Goal: Task Accomplishment & Management: Manage account settings

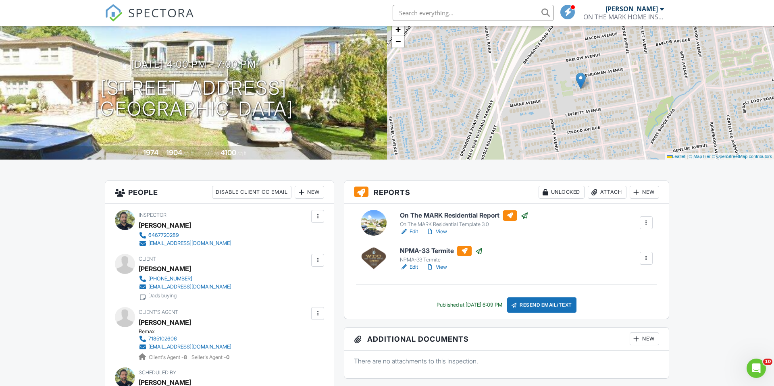
click at [444, 15] on input "text" at bounding box center [473, 13] width 161 height 16
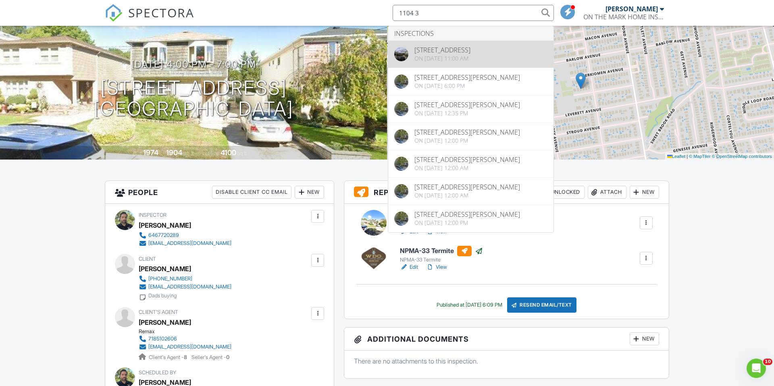
type input "1104 3"
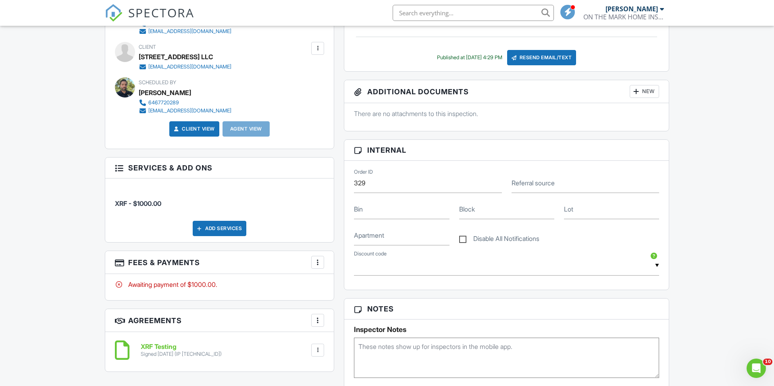
click at [321, 262] on div at bounding box center [318, 263] width 8 height 8
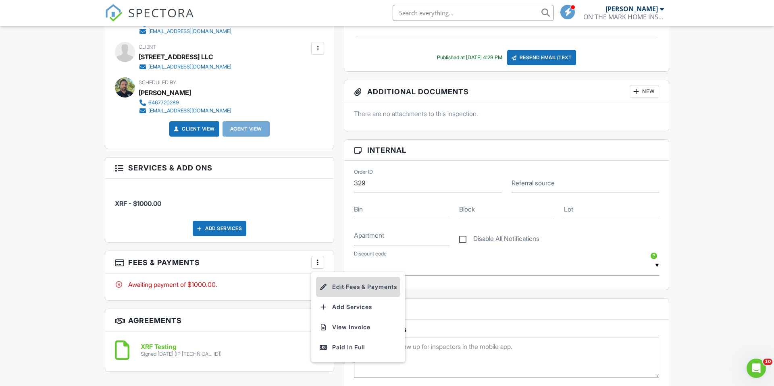
click at [355, 285] on li "Edit Fees & Payments" at bounding box center [358, 287] width 84 height 20
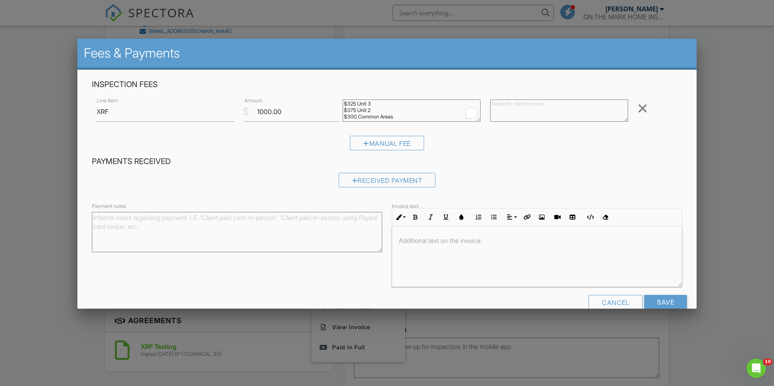
drag, startPoint x: 350, startPoint y: 113, endPoint x: 338, endPoint y: 102, distance: 16.6
click at [338, 102] on div "Line Item XRF $ Amount 1000.00 $325 Unit 3 $375 Unit 2 $300 Common Areas Remove" at bounding box center [387, 112] width 590 height 32
click at [538, 111] on textarea "To enrich screen reader interactions, please activate Accessibility in Grammarl…" at bounding box center [559, 111] width 138 height 22
paste textarea "$325 Unit 3 $375 Unit 2 $300 Common Areas"
type textarea "$325 Unit 3 $375 Unit 2 $300 Common Areas"
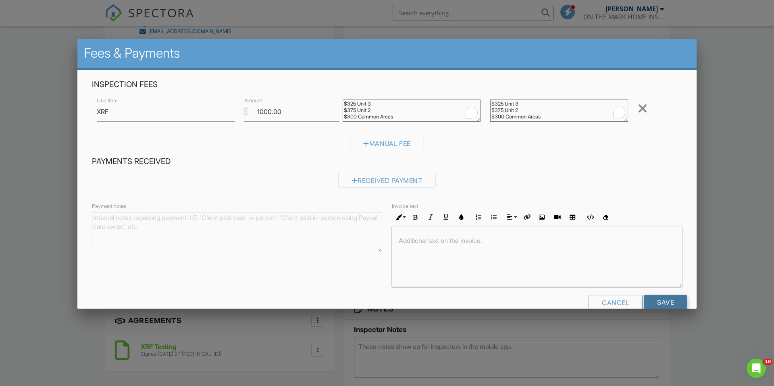
click at [663, 302] on input "Save" at bounding box center [665, 302] width 43 height 15
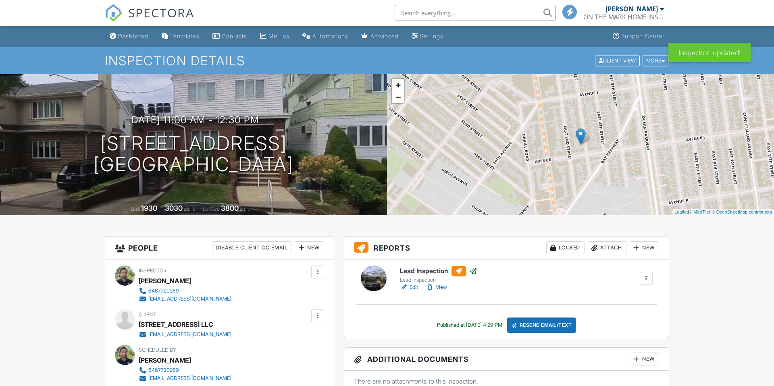
click at [549, 326] on div "Resend Email/Text" at bounding box center [541, 325] width 69 height 15
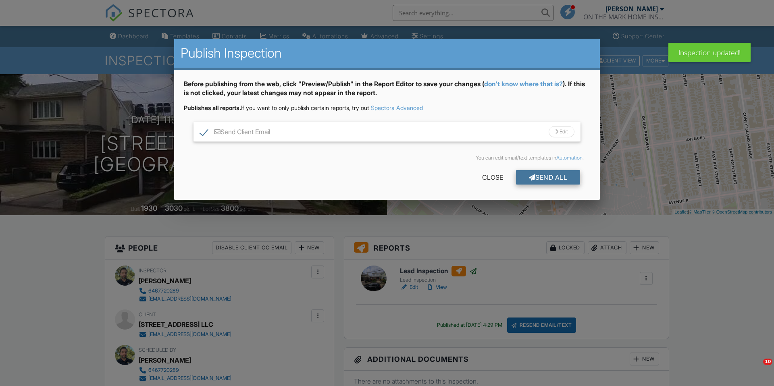
click at [546, 181] on div "Send All" at bounding box center [548, 177] width 65 height 15
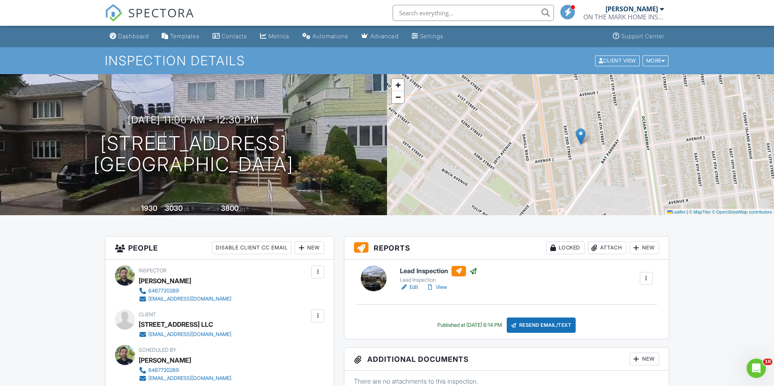
click at [432, 17] on input "text" at bounding box center [473, 13] width 161 height 16
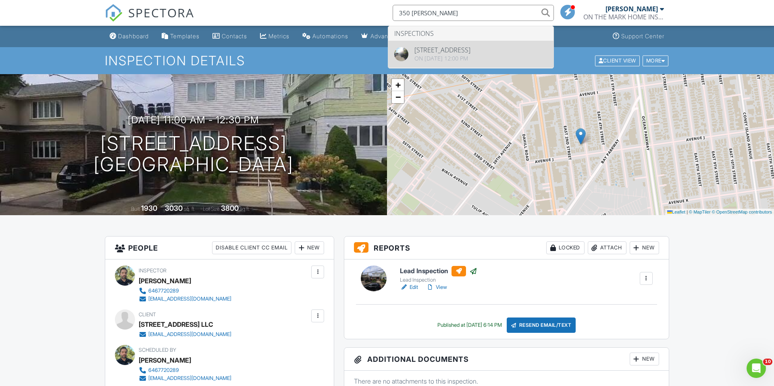
type input "350 sharr"
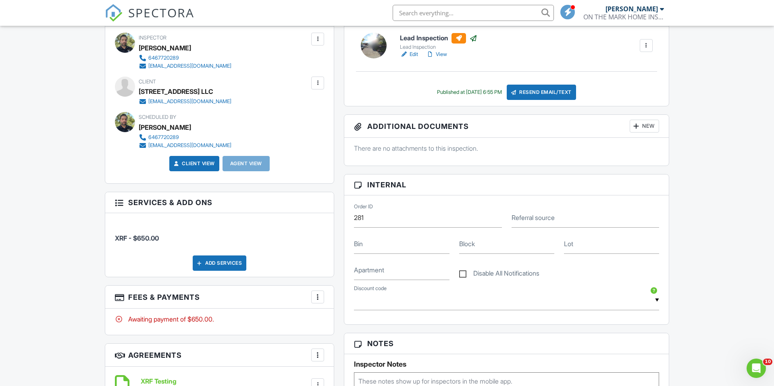
click at [315, 295] on div at bounding box center [318, 297] width 8 height 8
click at [335, 325] on li "Edit Fees & Payments" at bounding box center [358, 322] width 84 height 20
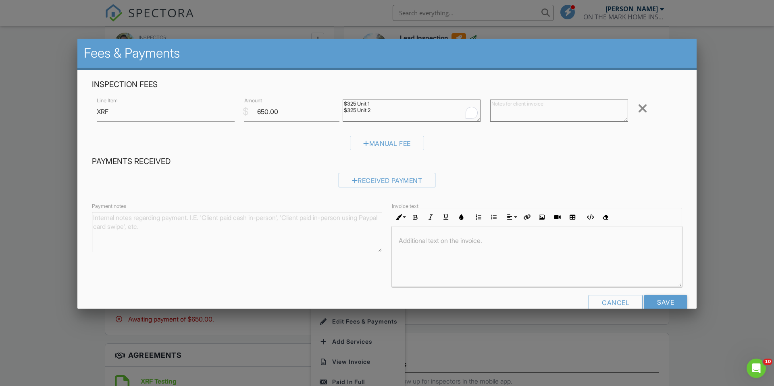
drag, startPoint x: 385, startPoint y: 112, endPoint x: 341, endPoint y: 102, distance: 44.8
click at [341, 102] on div "$325 Unit 1 $325 Unit 2" at bounding box center [412, 112] width 148 height 32
click at [501, 100] on textarea at bounding box center [559, 111] width 138 height 22
paste textarea "$325 Unit 1 $325 Unit 2"
type textarea "$325 Unit 1 $325 Unit 2"
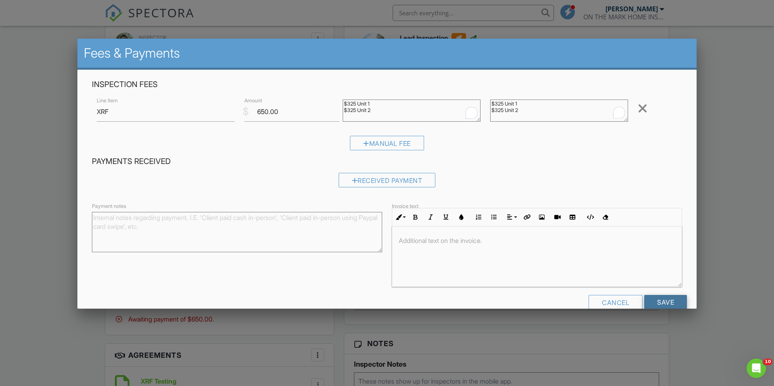
click at [678, 304] on input "Save" at bounding box center [665, 302] width 43 height 15
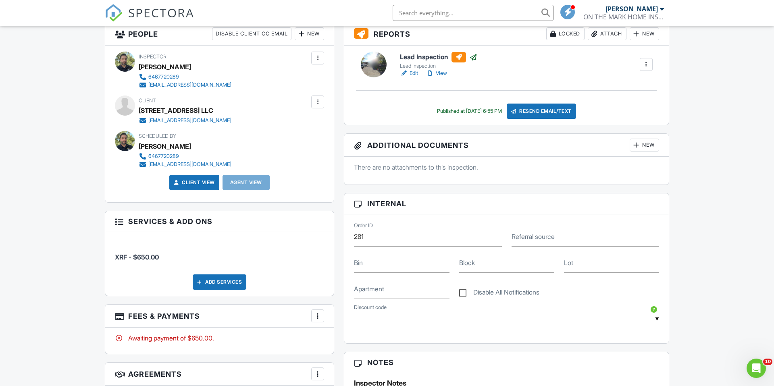
scroll to position [219, 0]
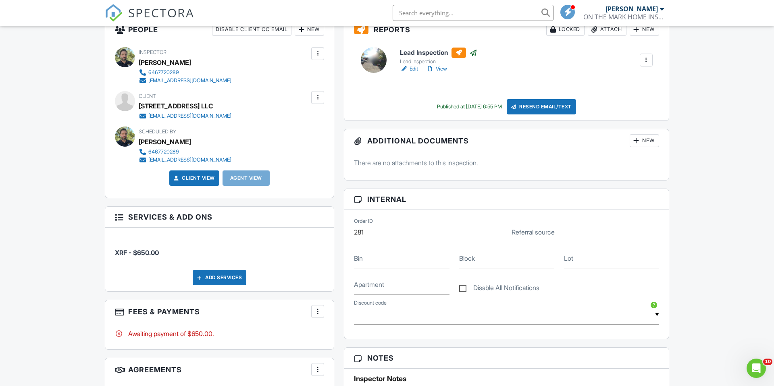
click at [316, 313] on div at bounding box center [318, 312] width 8 height 8
click at [346, 263] on li "Edit Fees & Payments" at bounding box center [358, 258] width 84 height 20
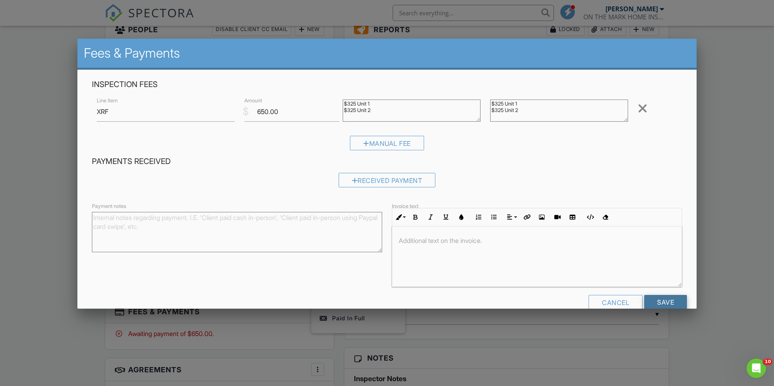
click at [667, 302] on input "Save" at bounding box center [665, 302] width 43 height 15
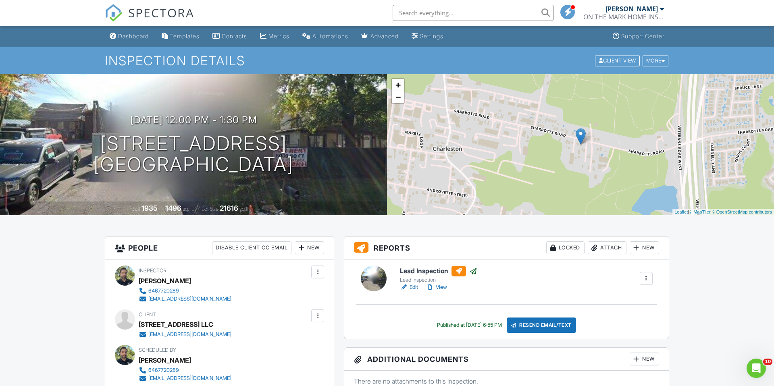
click at [419, 19] on input "text" at bounding box center [473, 13] width 161 height 16
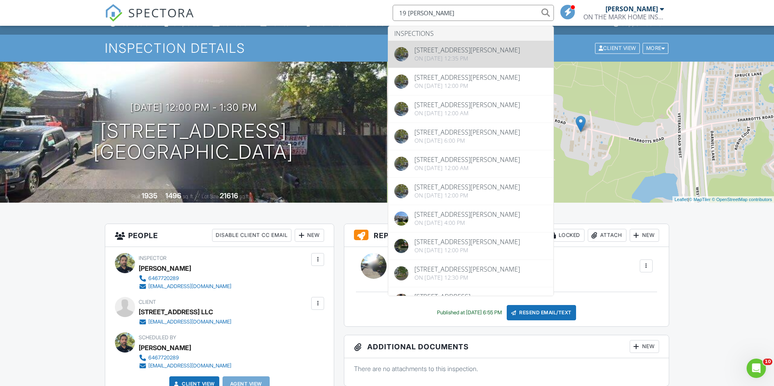
scroll to position [15, 0]
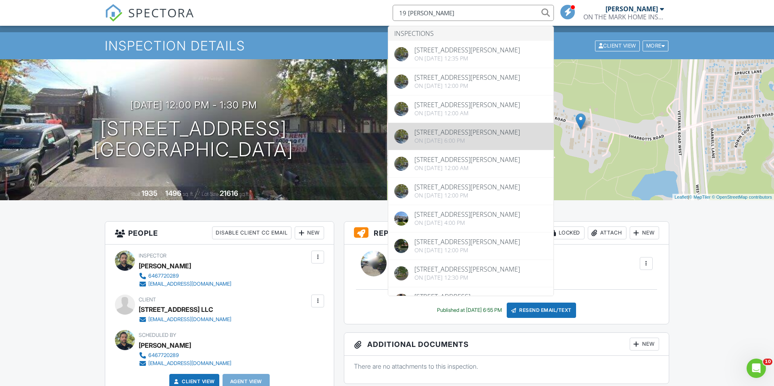
type input "19 jackson"
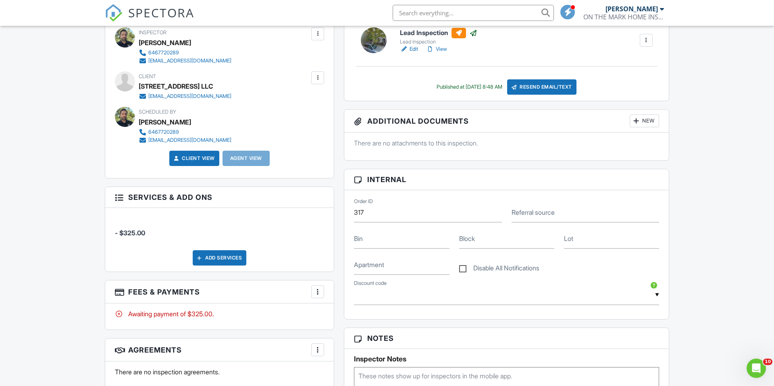
click at [206, 254] on div "Add Services" at bounding box center [220, 257] width 54 height 15
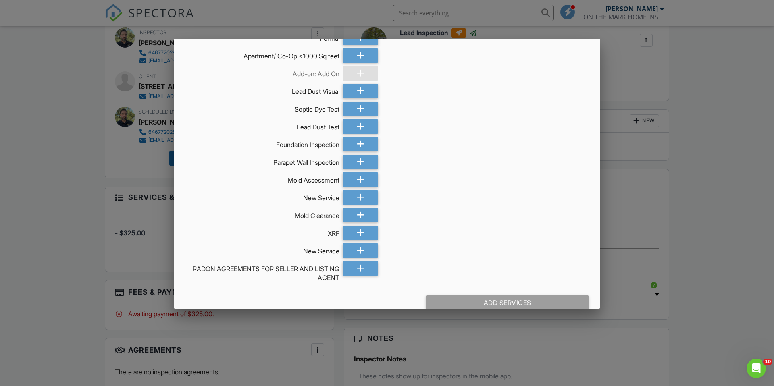
scroll to position [426, 0]
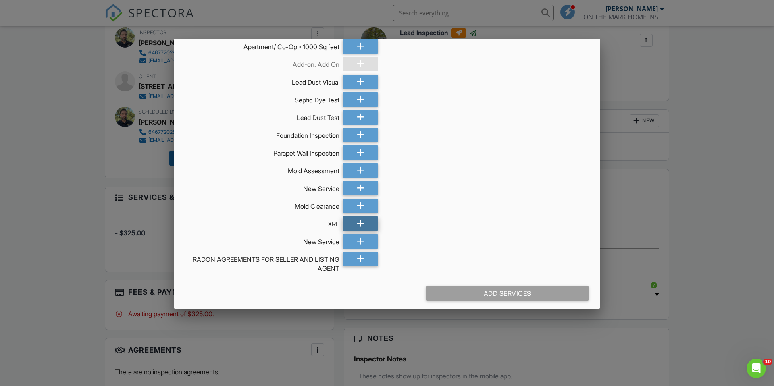
click at [365, 228] on div at bounding box center [360, 224] width 35 height 15
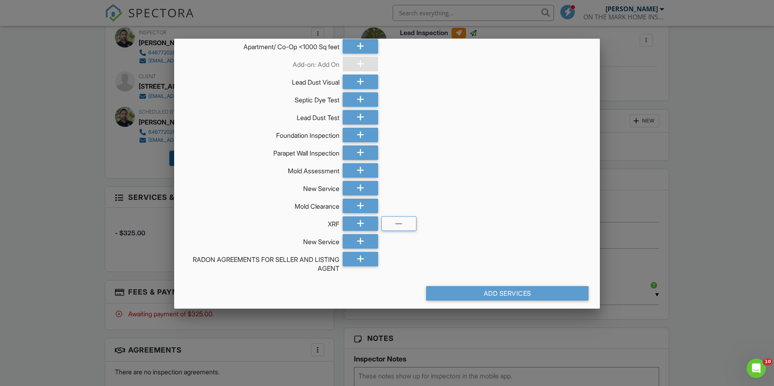
click at [496, 297] on div "Add Services" at bounding box center [507, 293] width 163 height 15
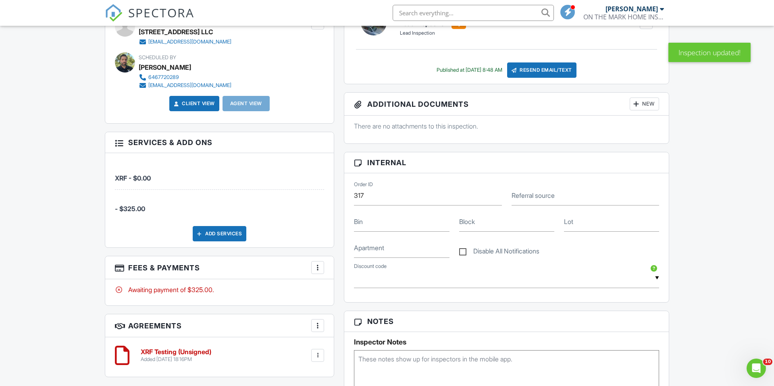
click at [317, 266] on div at bounding box center [318, 268] width 8 height 8
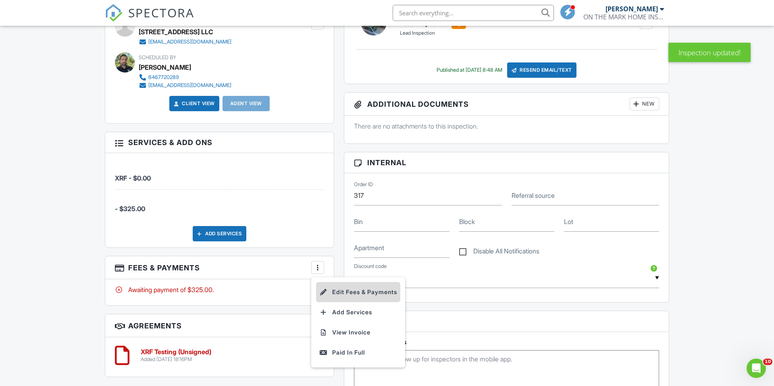
click at [355, 290] on li "Edit Fees & Payments" at bounding box center [358, 292] width 84 height 20
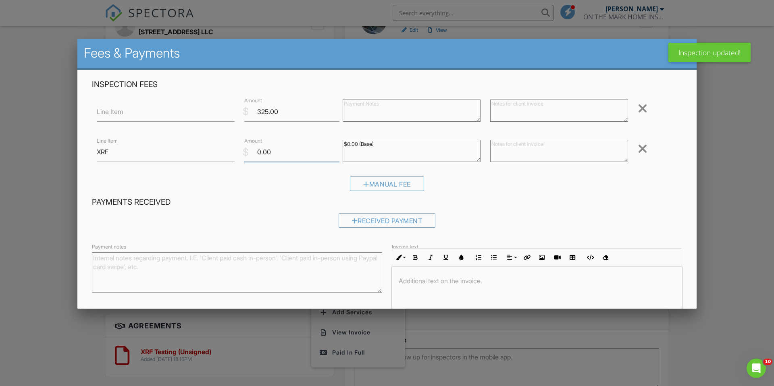
click at [277, 155] on input "0.00" at bounding box center [291, 152] width 95 height 20
click at [228, 150] on div "Line Item XRF $ Amount 0.00 $0.00 (Base) Remove" at bounding box center [387, 152] width 590 height 32
type input "325"
click at [642, 106] on div at bounding box center [643, 108] width 10 height 13
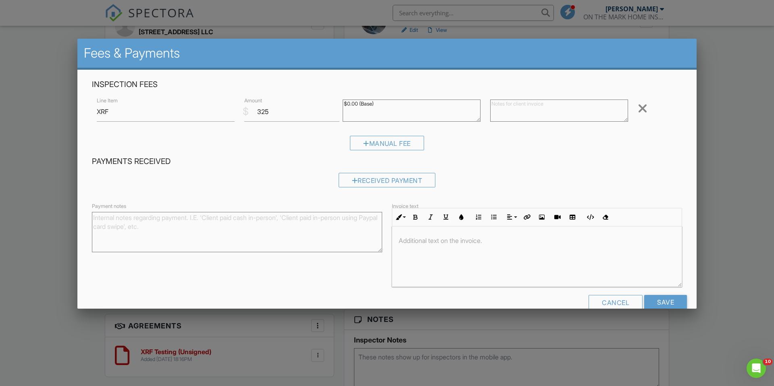
scroll to position [16, 0]
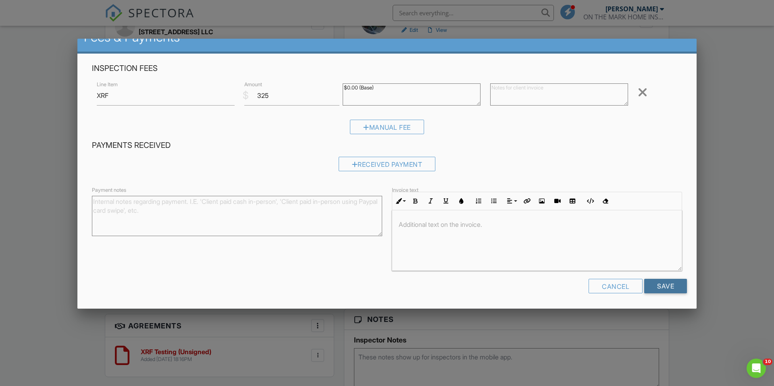
click at [660, 290] on input "Save" at bounding box center [665, 286] width 43 height 15
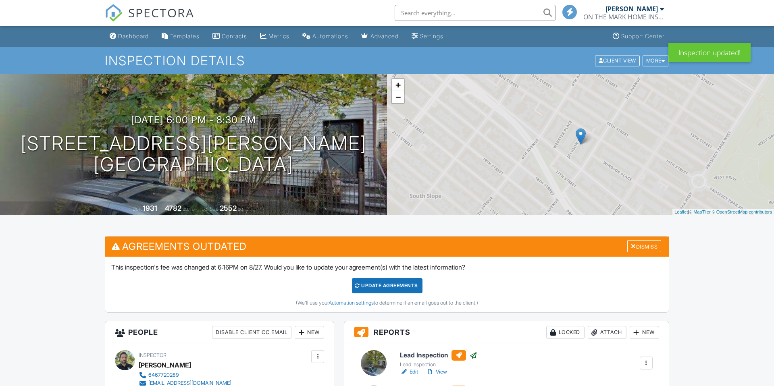
scroll to position [161, 0]
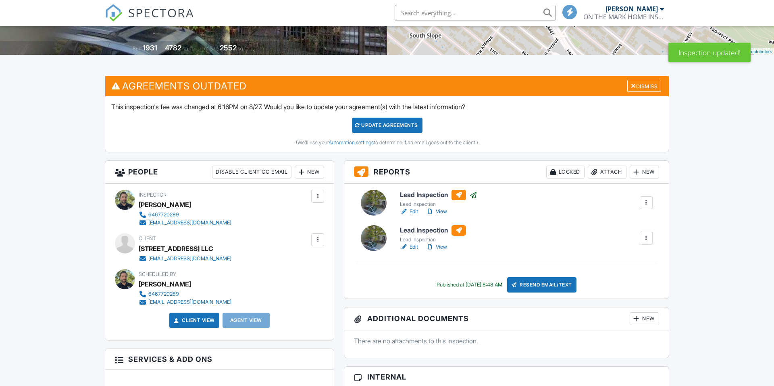
click at [549, 279] on div "Resend Email/Text" at bounding box center [541, 284] width 69 height 15
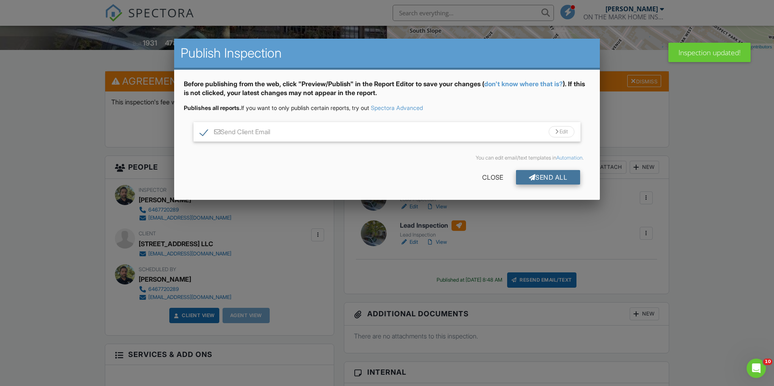
scroll to position [0, 0]
click at [546, 174] on div "Send All" at bounding box center [548, 177] width 65 height 15
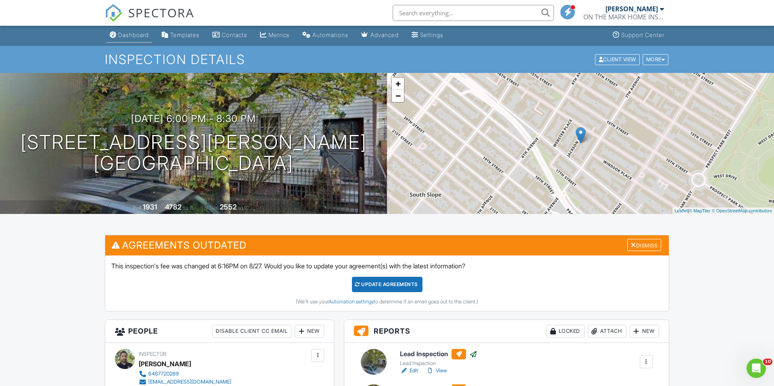
click at [149, 38] on link "Dashboard" at bounding box center [129, 35] width 46 height 15
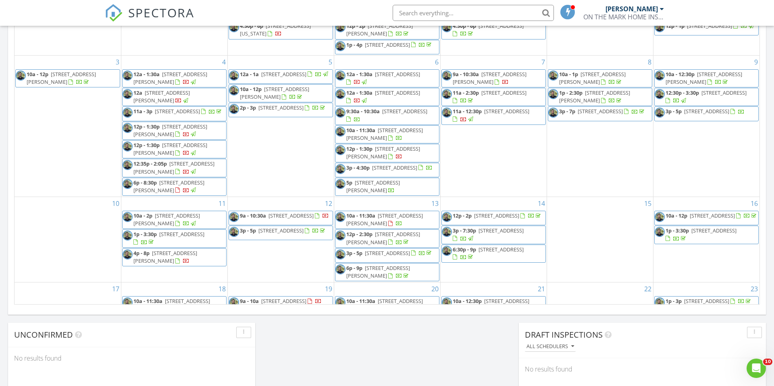
scroll to position [182, 0]
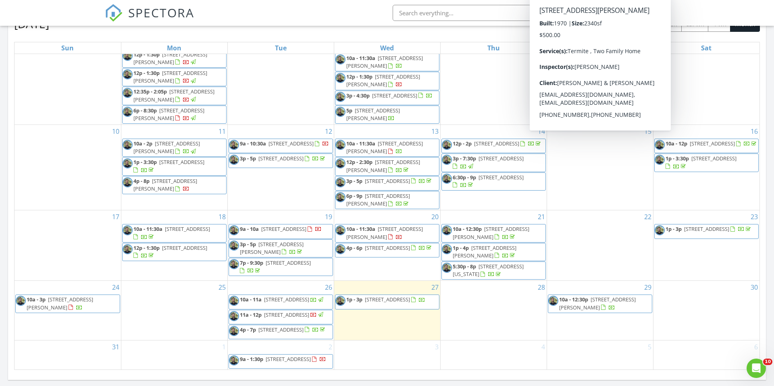
scroll to position [374, 0]
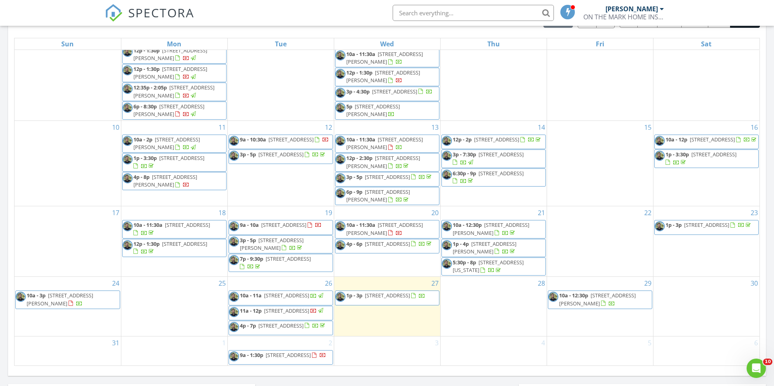
click at [80, 292] on span "10a - 3p 38 Lafayette Dr, Livingston 07039" at bounding box center [68, 300] width 104 height 16
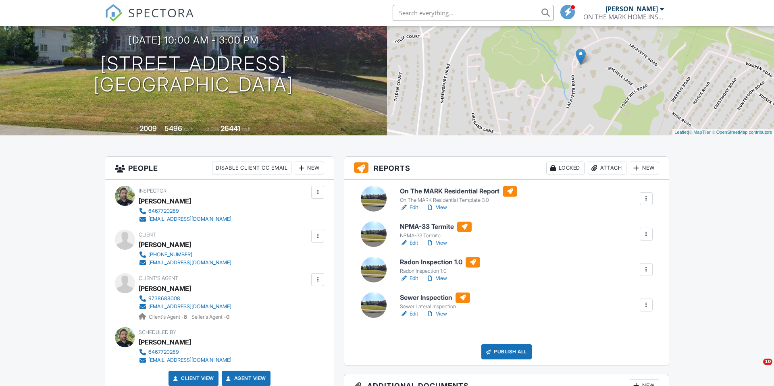
click at [413, 227] on h6 "NPMA-33 Termite" at bounding box center [436, 227] width 72 height 10
click at [440, 296] on h6 "Sewer Inspection" at bounding box center [435, 298] width 70 height 10
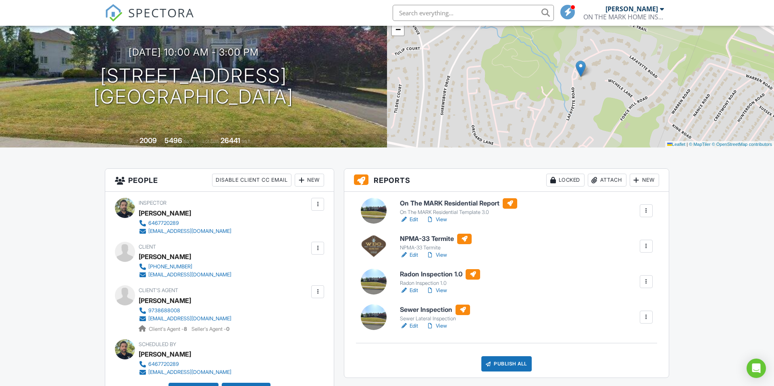
drag, startPoint x: 428, startPoint y: 196, endPoint x: 429, endPoint y: 204, distance: 7.4
click at [428, 197] on div "On The MARK Residential Report On The MARK Residential Template 3.0 Edit View Q…" at bounding box center [506, 285] width 325 height 186
click at [429, 204] on h6 "On The MARK Residential Report" at bounding box center [458, 203] width 117 height 10
